Goal: Task Accomplishment & Management: Manage account settings

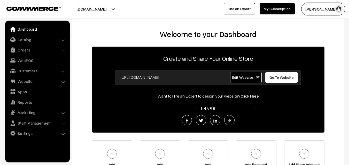
click at [26, 48] on link "Orders" at bounding box center [36, 49] width 61 height 9
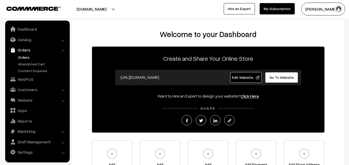
click at [24, 56] on link "Orders" at bounding box center [42, 57] width 51 height 5
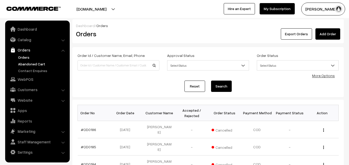
drag, startPoint x: 0, startPoint y: 0, endPoint x: 25, endPoint y: 65, distance: 69.6
click at [25, 65] on link "Abandoned Cart" at bounding box center [42, 63] width 51 height 5
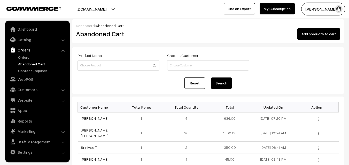
click at [319, 10] on button "[PERSON_NAME]" at bounding box center [323, 9] width 44 height 13
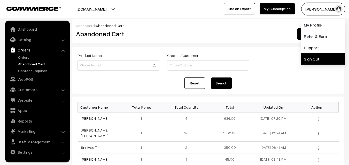
click at [312, 59] on link "Sign Out" at bounding box center [323, 58] width 44 height 11
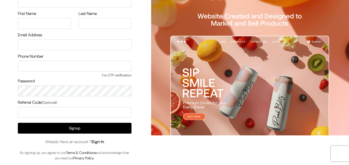
click at [104, 141] on link "Sign In" at bounding box center [97, 141] width 13 height 5
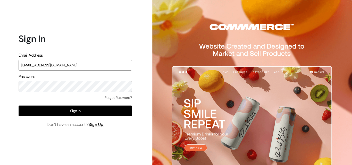
type input "uppadasarees999@gmail.com"
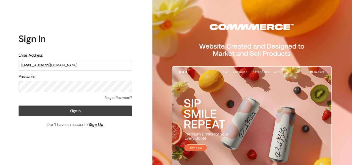
click at [83, 110] on button "Sign In" at bounding box center [76, 111] width 114 height 11
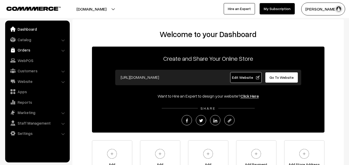
click at [24, 47] on link "Orders" at bounding box center [36, 49] width 61 height 9
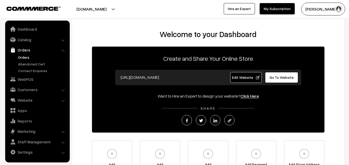
click at [23, 59] on link "Orders" at bounding box center [42, 57] width 51 height 5
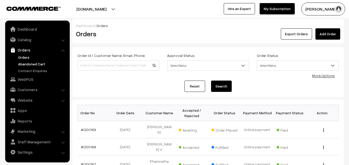
click at [23, 65] on link "Abandoned Cart" at bounding box center [42, 63] width 51 height 5
